Goal: Check status: Check status

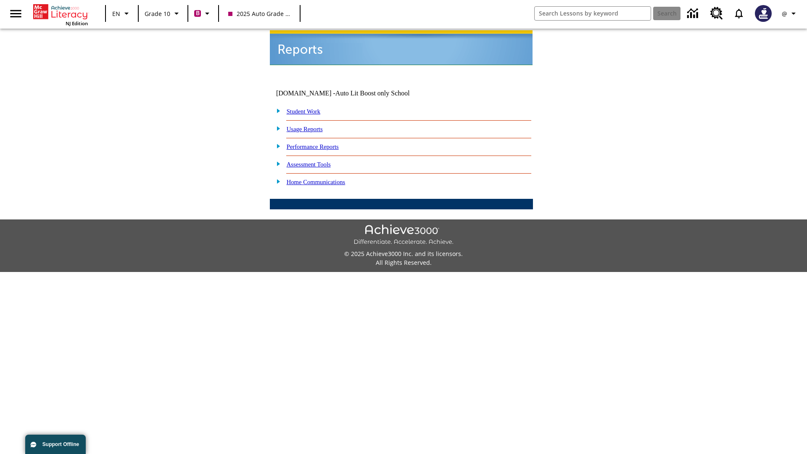
click at [309, 108] on link "Student Work" at bounding box center [304, 111] width 34 height 7
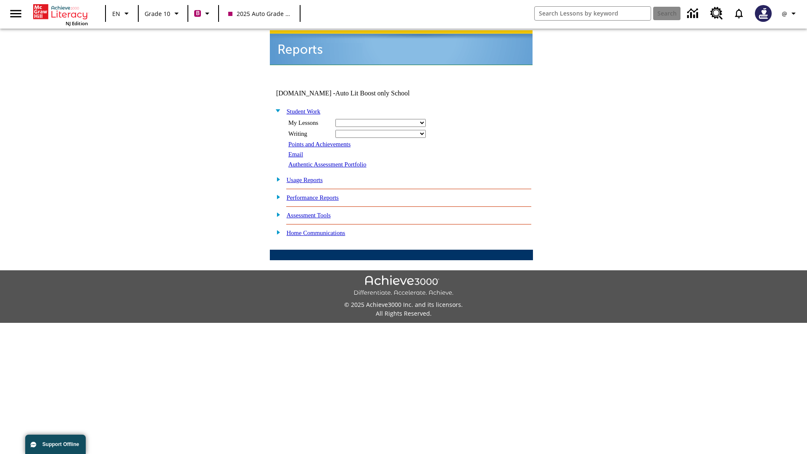
select select "/options/reports/?report_id=24&atype=2&section=2"
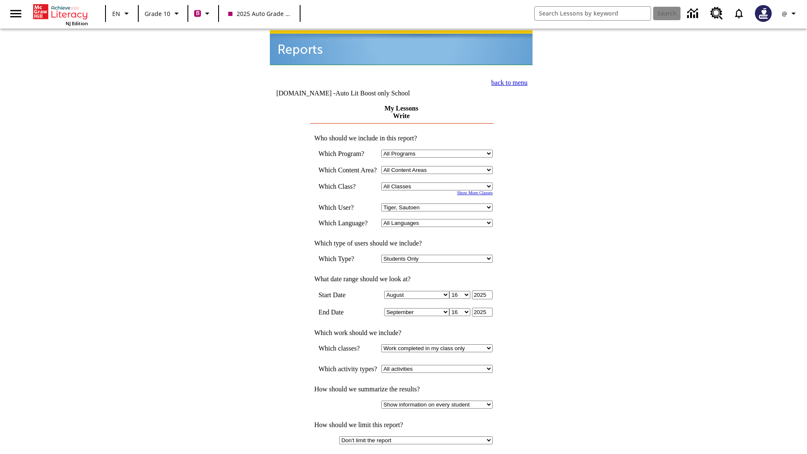
select select "21433649"
select select "4"
type input "2024"
